Goal: Task Accomplishment & Management: Use online tool/utility

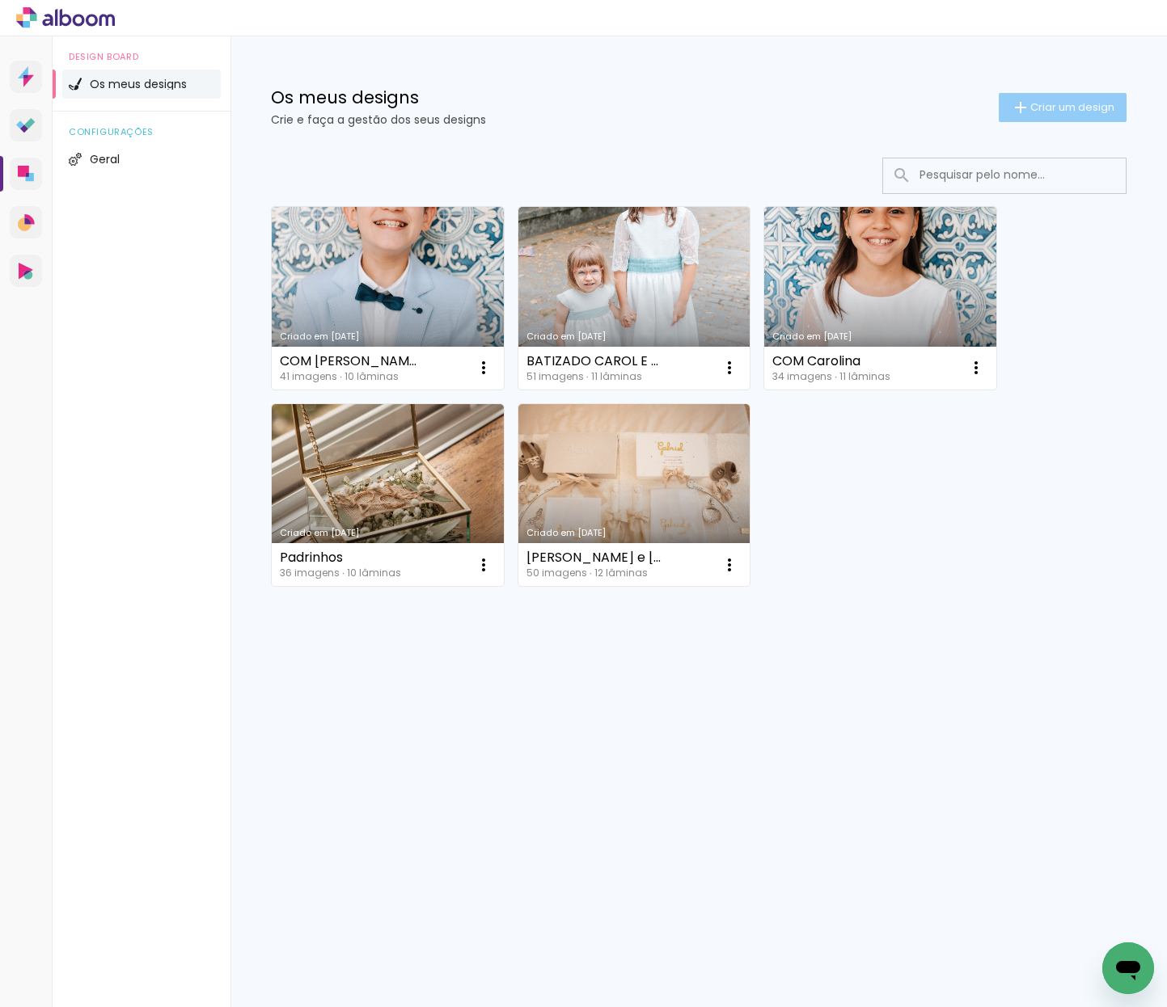
click at [1083, 107] on span "Criar um design" at bounding box center [1072, 107] width 84 height 11
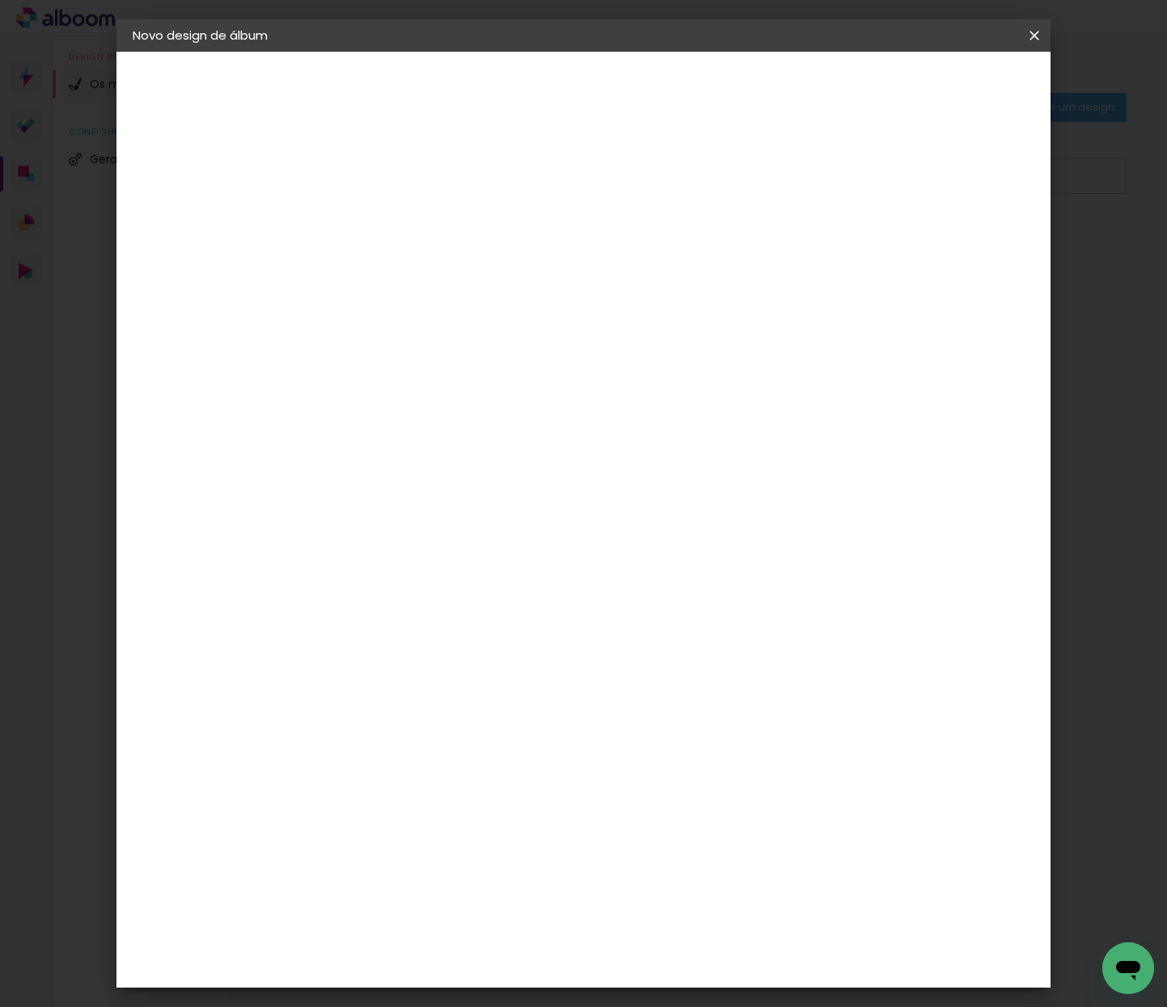
click at [397, 219] on input at bounding box center [397, 217] width 0 height 25
type input "CLARA"
type paper-input "CLARA"
click at [0, 0] on slot "Avançar" at bounding box center [0, 0] width 0 height 0
click at [634, 237] on paper-item "Tamanho Livre" at bounding box center [573, 249] width 122 height 42
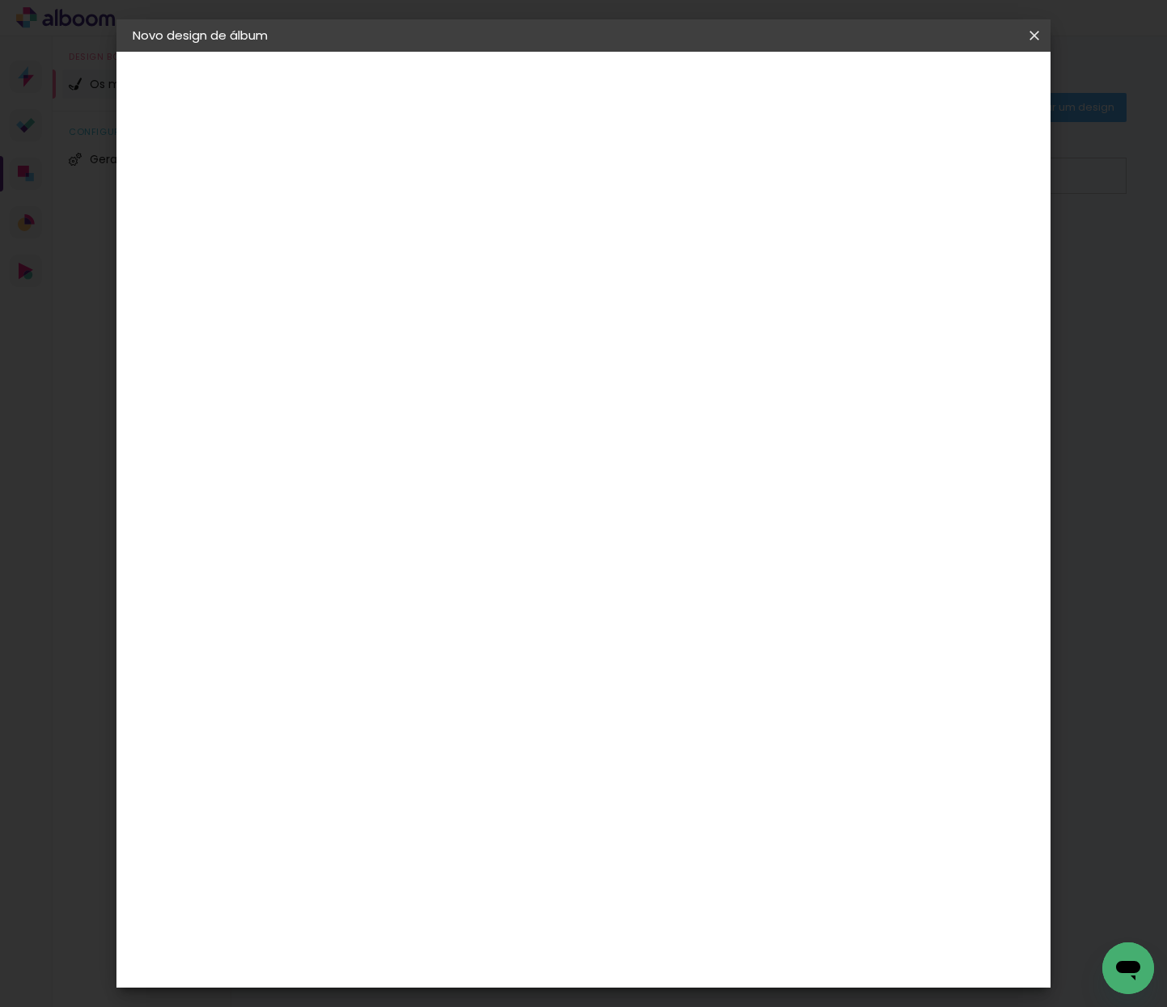
click at [0, 0] on iron-icon at bounding box center [0, 0] width 0 height 0
